Goal: Find specific page/section: Find specific page/section

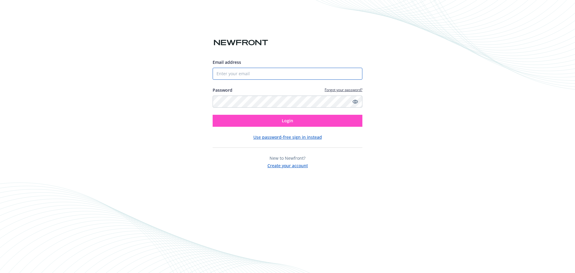
type input "[EMAIL_ADDRESS][DOMAIN_NAME]"
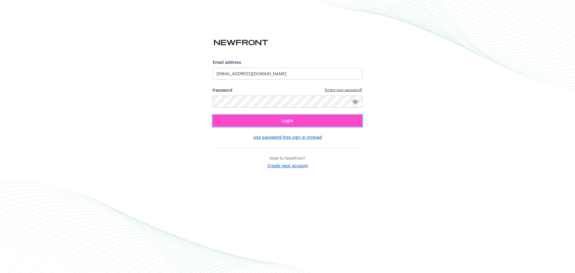
click at [274, 118] on button "Login" at bounding box center [288, 121] width 150 height 12
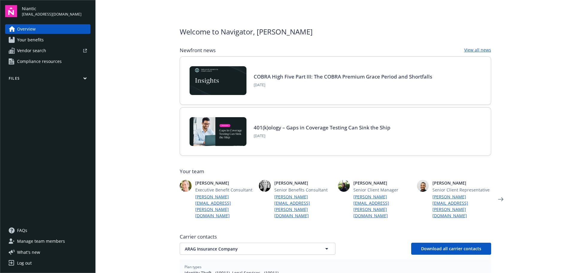
click at [86, 79] on icon "button" at bounding box center [85, 78] width 4 height 3
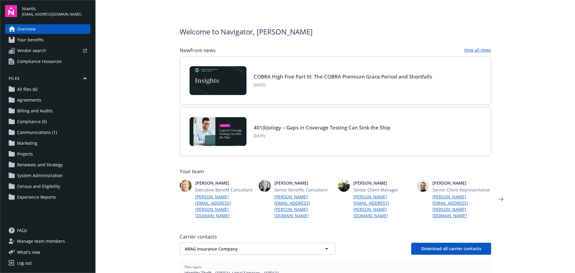
click at [32, 101] on span "Agreements" at bounding box center [29, 100] width 24 height 10
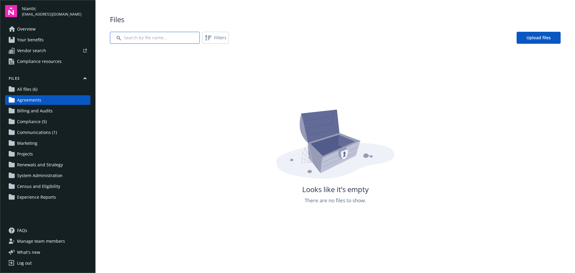
click at [182, 37] on input "Search by file name..." at bounding box center [155, 38] width 90 height 12
